Goal: Transaction & Acquisition: Purchase product/service

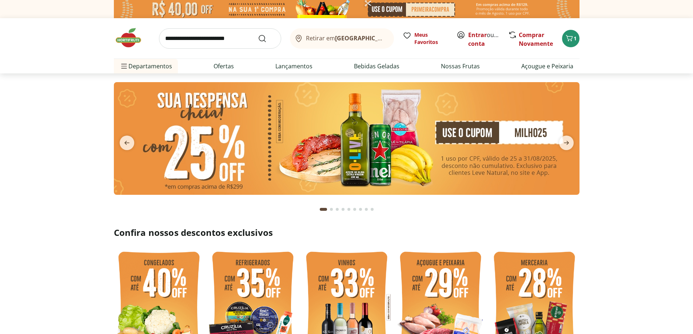
click at [517, 156] on img at bounding box center [346, 138] width 465 height 113
click at [546, 138] on img at bounding box center [346, 138] width 465 height 113
click at [411, 7] on img at bounding box center [346, 9] width 465 height 18
click at [501, 160] on img at bounding box center [346, 138] width 465 height 113
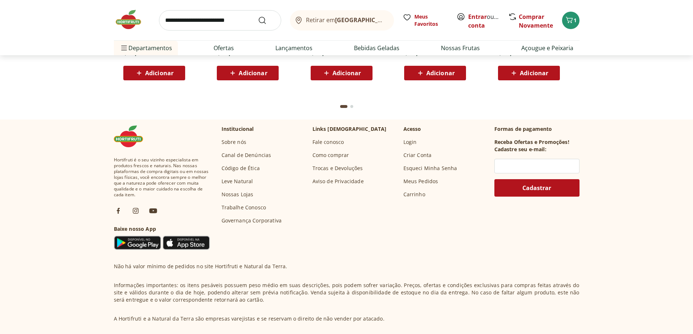
scroll to position [2164, 0]
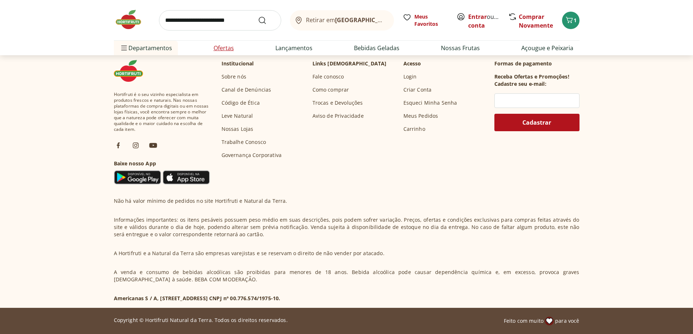
click at [228, 51] on link "Ofertas" at bounding box center [223, 48] width 20 height 9
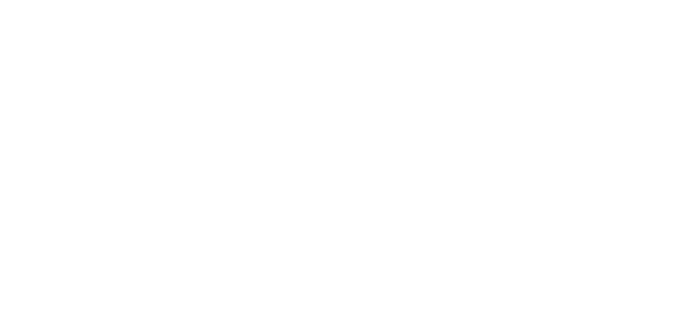
select select "**********"
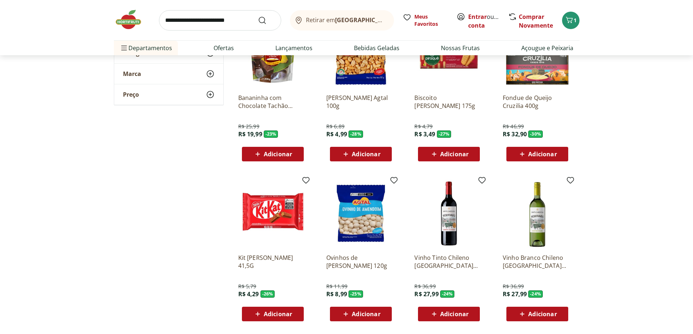
scroll to position [327, 0]
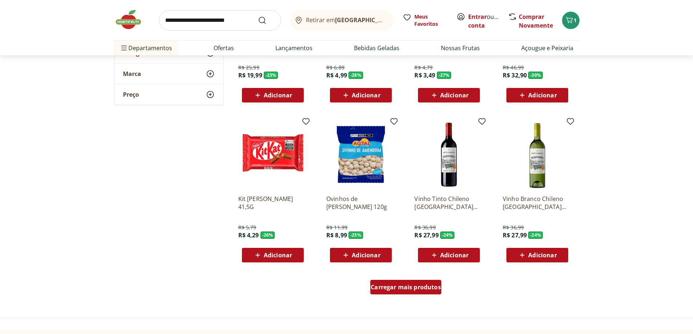
click at [430, 285] on span "Carregar mais produtos" at bounding box center [406, 287] width 70 height 6
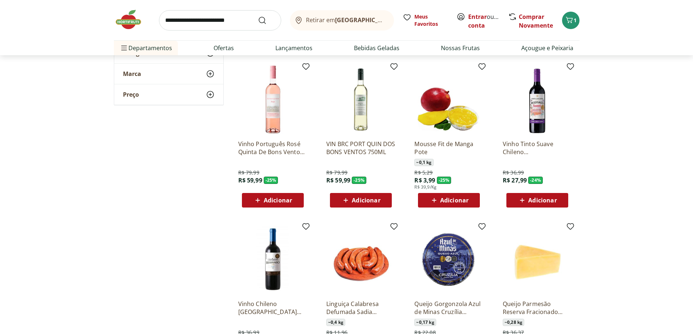
scroll to position [800, 0]
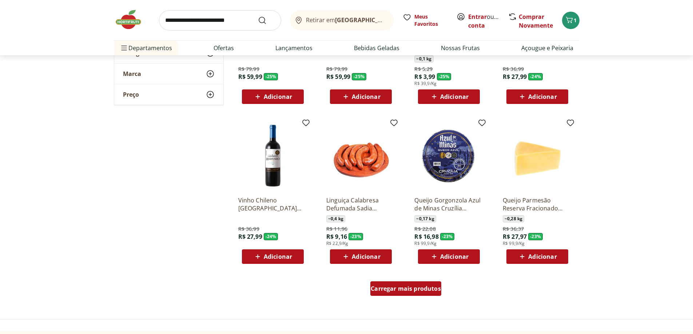
click at [419, 283] on div "Carregar mais produtos" at bounding box center [405, 288] width 71 height 15
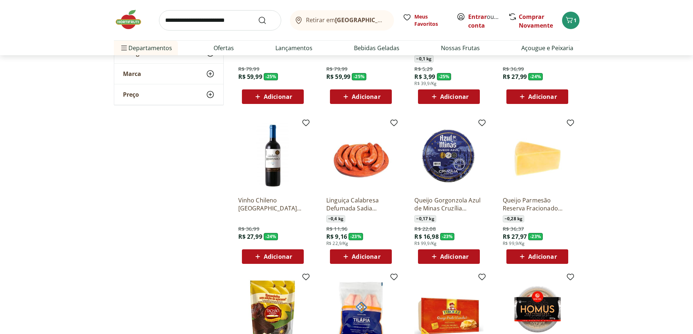
scroll to position [1018, 0]
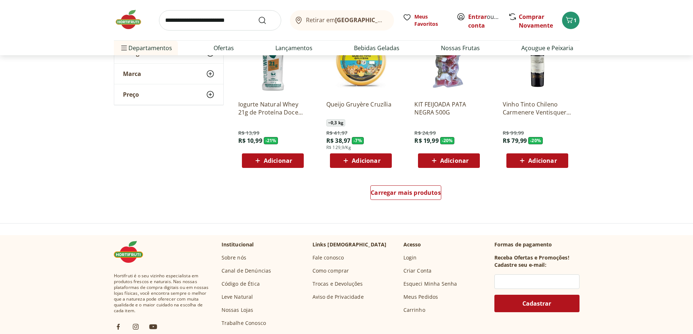
scroll to position [1273, 0]
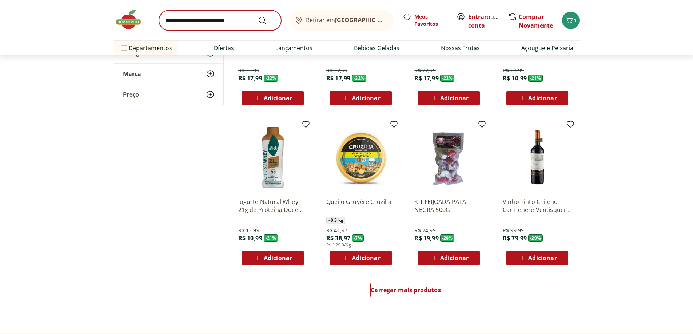
click at [218, 48] on link "Ofertas" at bounding box center [223, 48] width 20 height 9
